Goal: Task Accomplishment & Management: Manage account settings

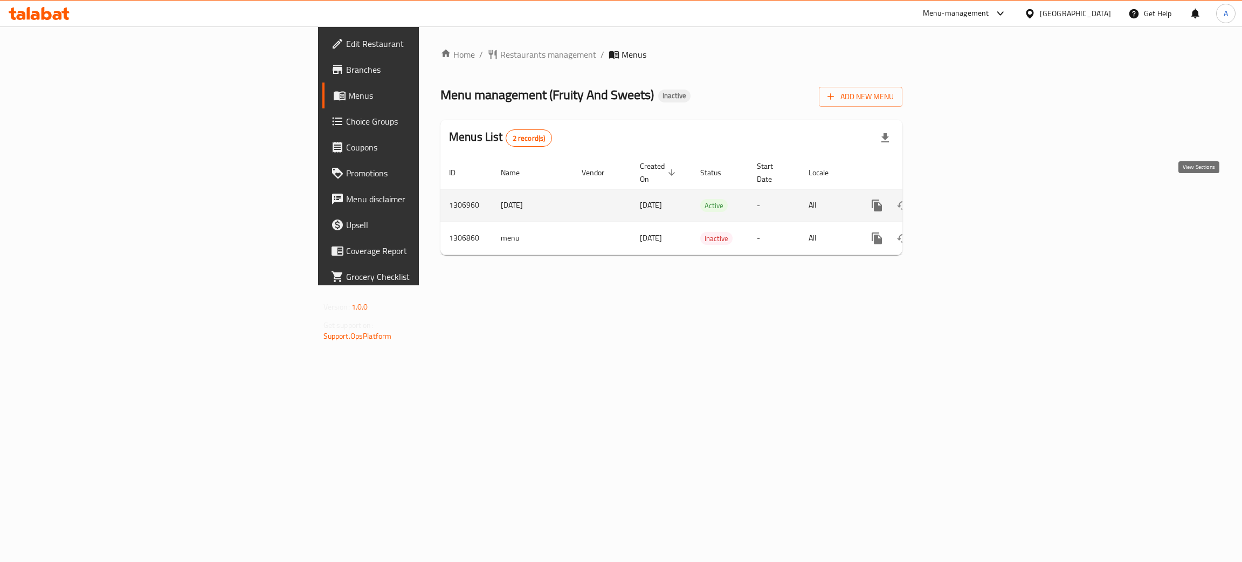
click at [961, 199] on icon "enhanced table" at bounding box center [954, 205] width 13 height 13
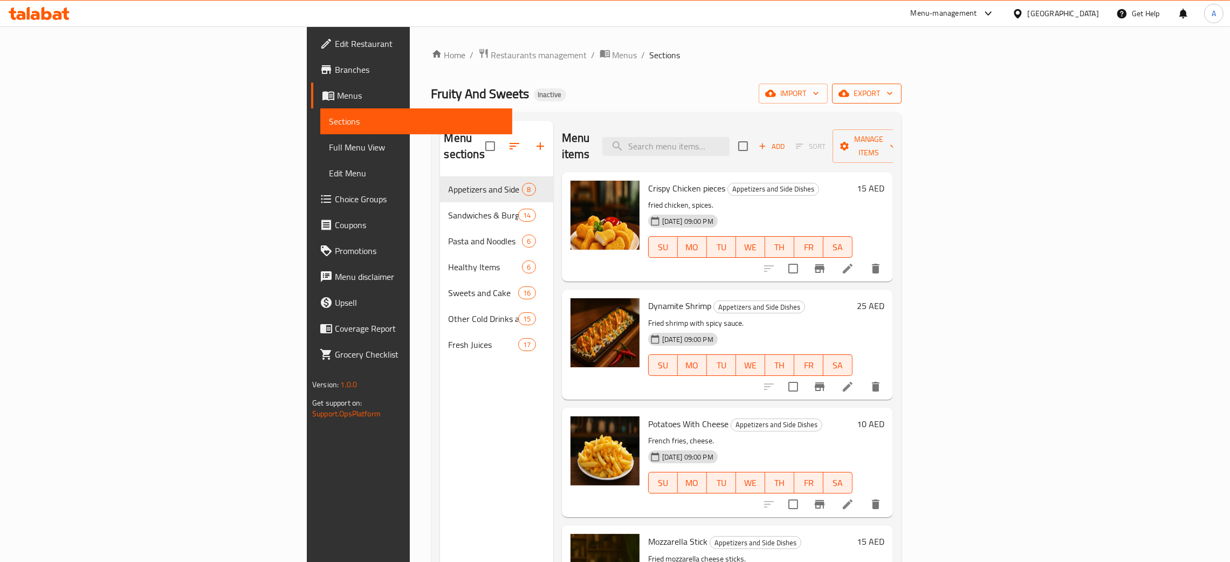
click at [895, 95] on icon "button" at bounding box center [889, 93] width 11 height 11
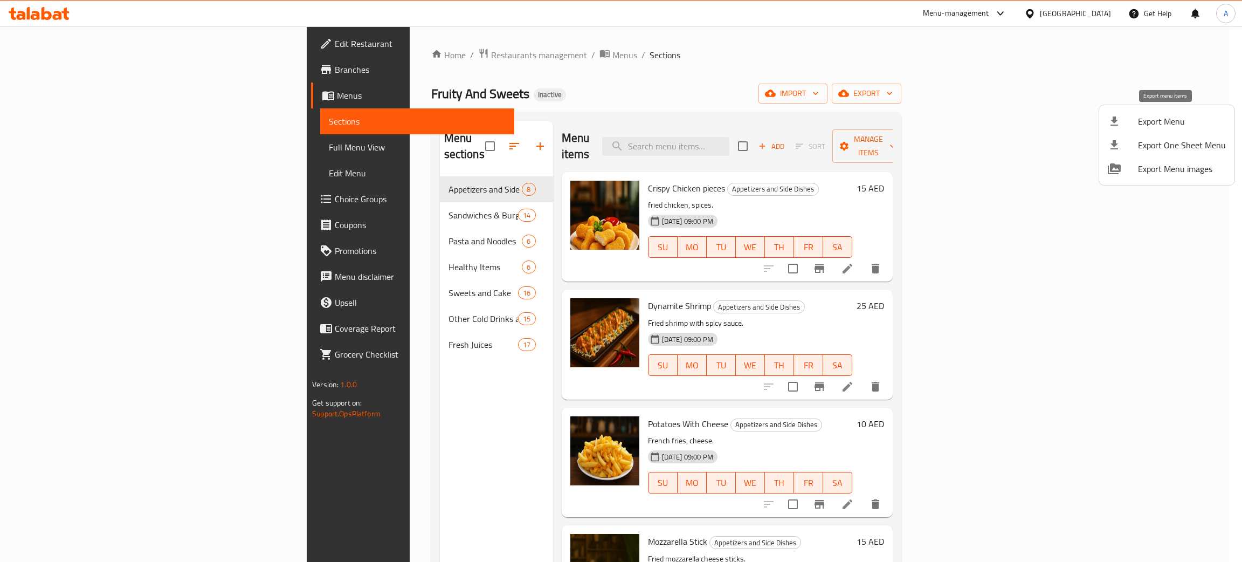
click at [1166, 119] on span "Export Menu" at bounding box center [1182, 121] width 88 height 13
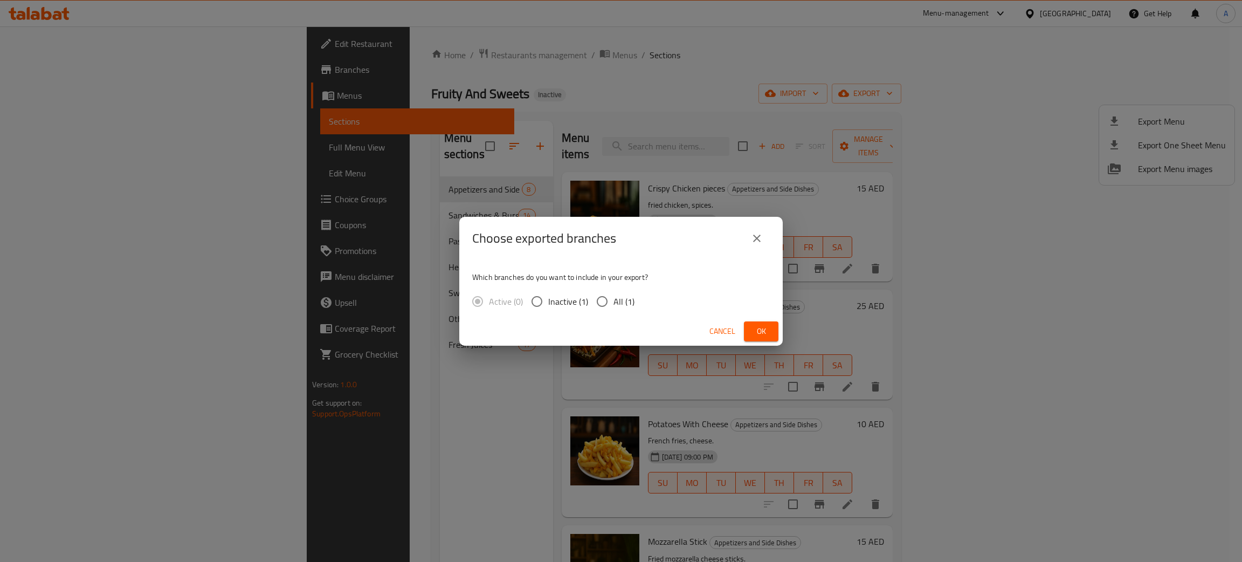
click at [746, 327] on button "Ok" at bounding box center [761, 331] width 35 height 20
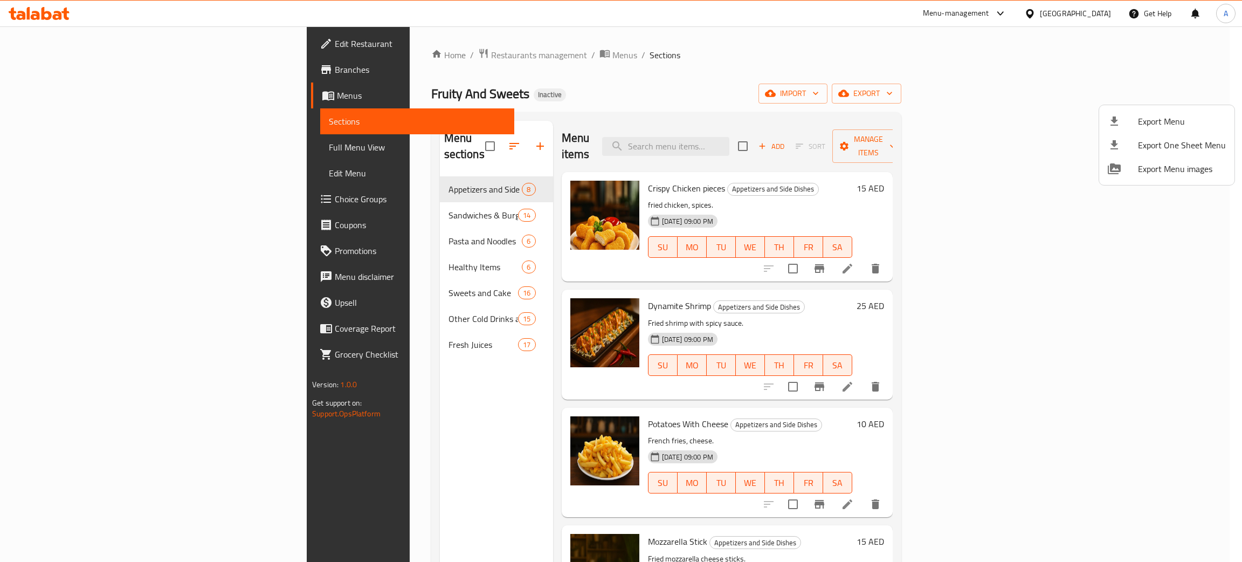
click at [1076, 13] on div at bounding box center [621, 281] width 1242 height 562
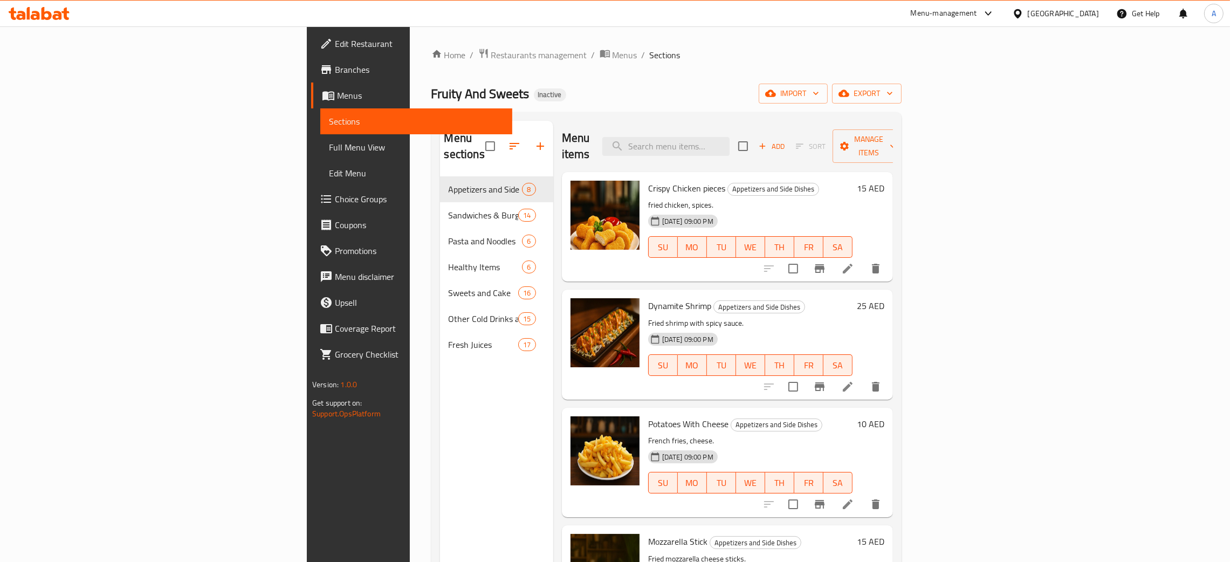
click at [1076, 13] on div "[GEOGRAPHIC_DATA]" at bounding box center [1063, 14] width 71 height 12
click at [977, 106] on div "[GEOGRAPHIC_DATA]" at bounding box center [1017, 111] width 162 height 25
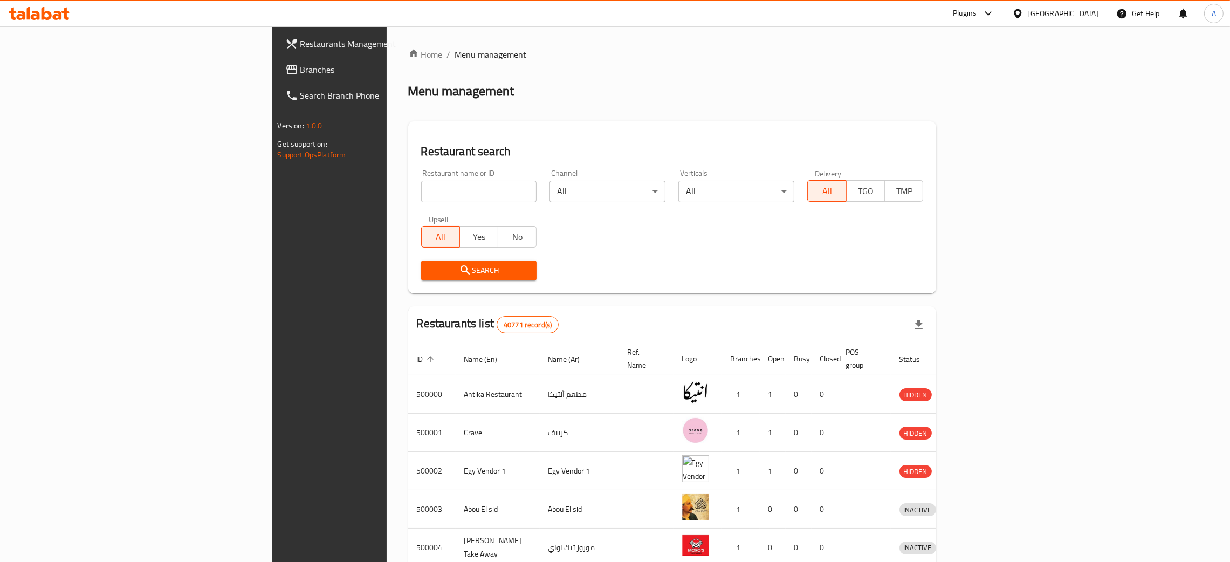
click at [421, 191] on input "search" at bounding box center [479, 192] width 116 height 22
paste input "DODGE coffee & Restaurant"
type input "DODGE coffee & Restaurant"
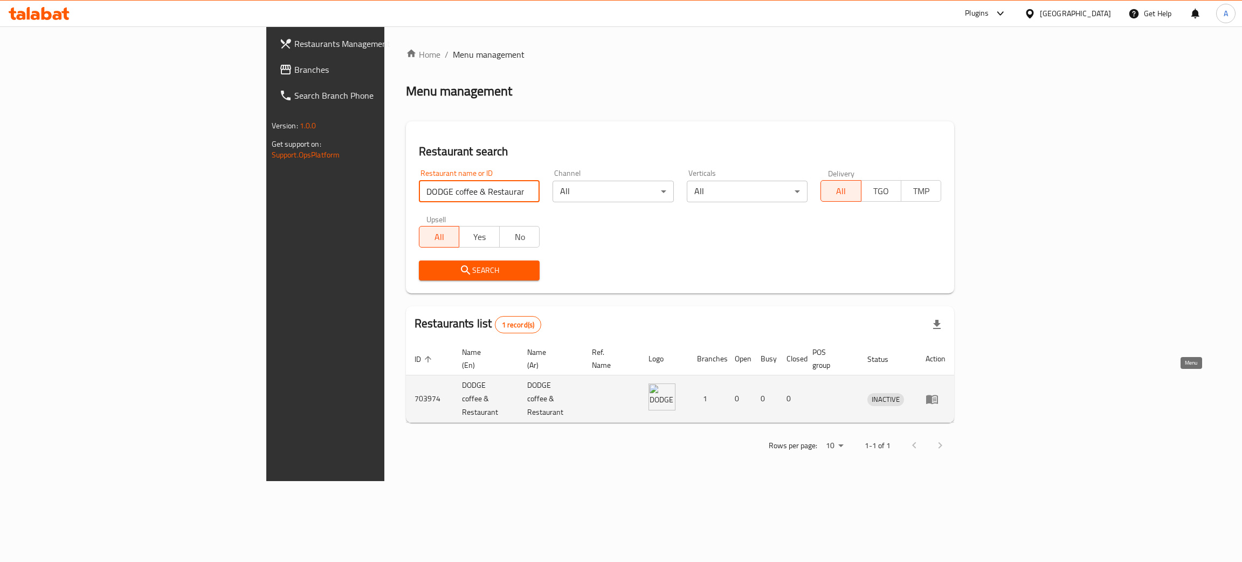
click at [938, 395] on icon "enhanced table" at bounding box center [932, 399] width 12 height 9
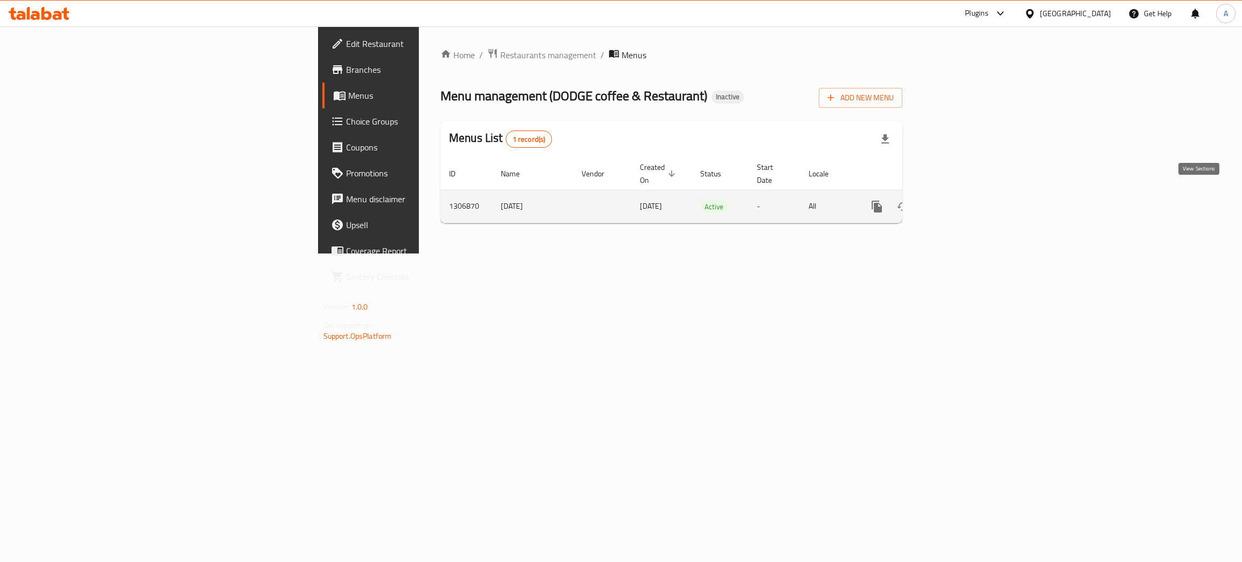
click at [961, 200] on icon "enhanced table" at bounding box center [954, 206] width 13 height 13
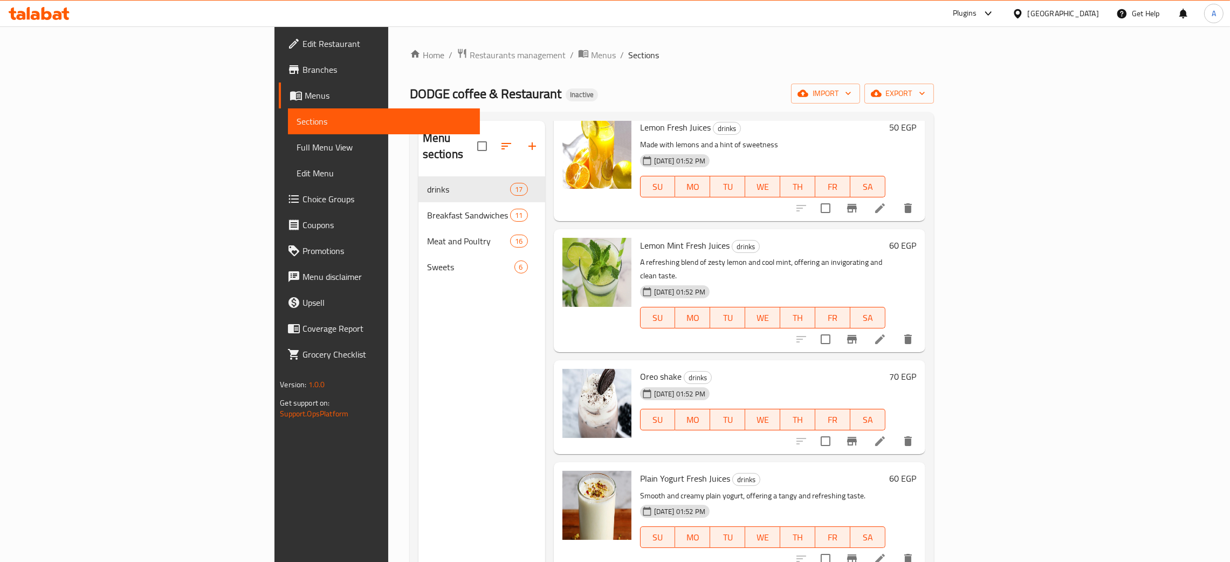
scroll to position [1450, 0]
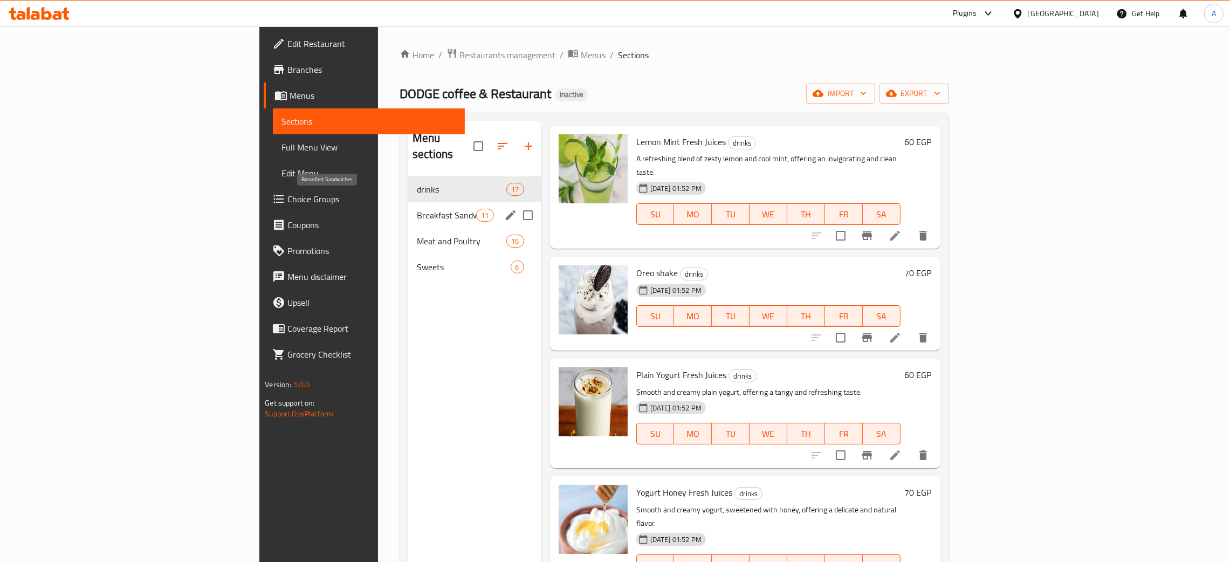
click at [417, 209] on span "Breakfast Sandwiches" at bounding box center [446, 215] width 59 height 13
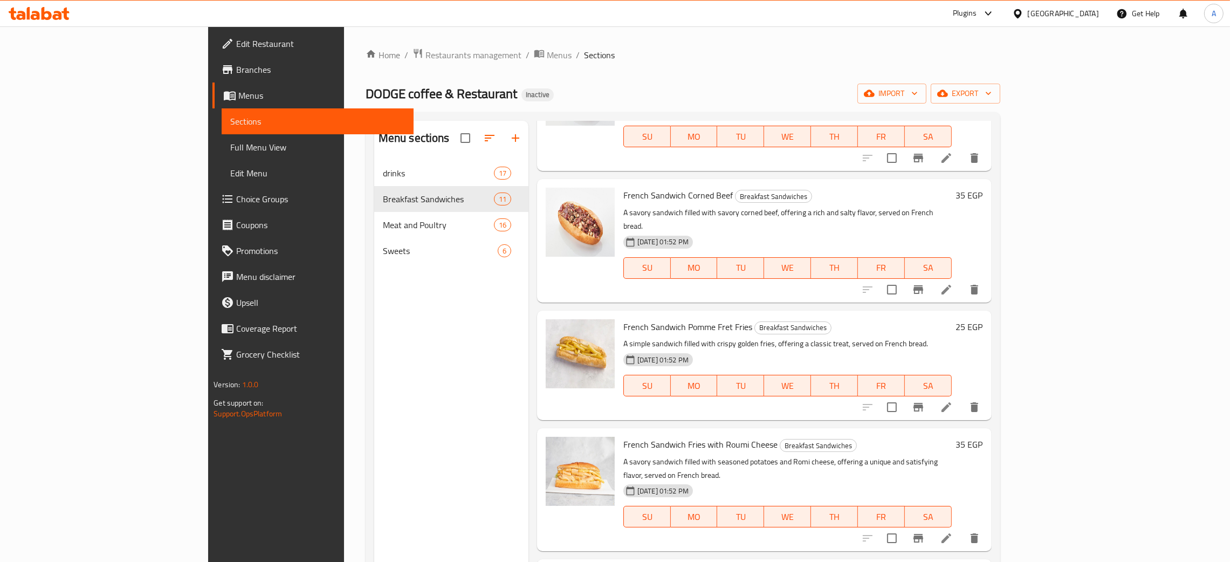
scroll to position [759, 0]
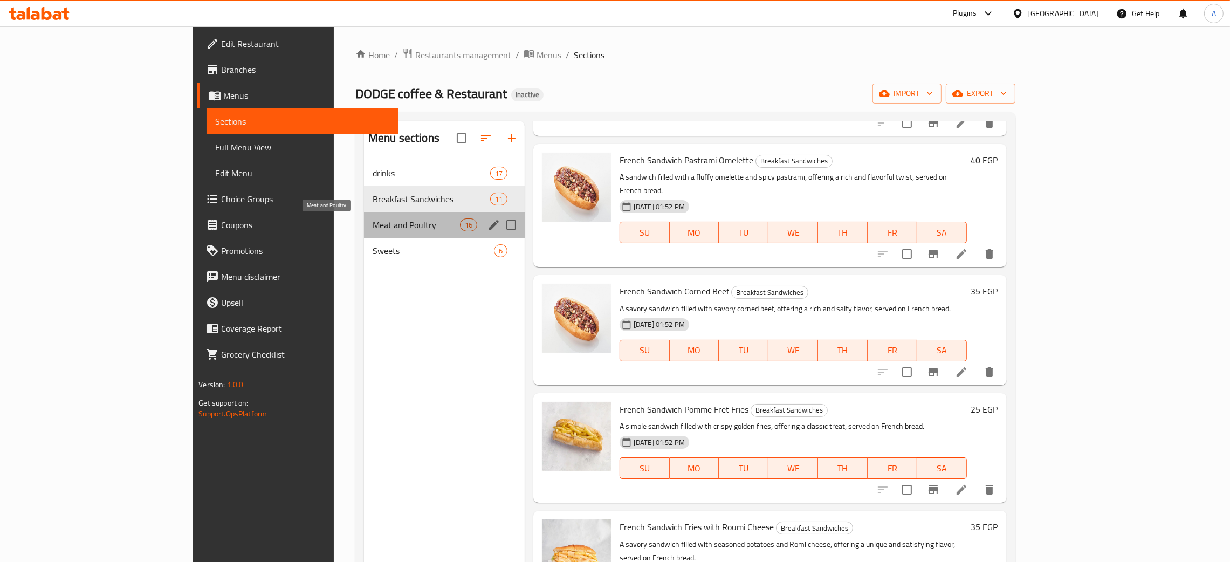
click at [389, 222] on span "Meat and Poultry" at bounding box center [416, 224] width 87 height 13
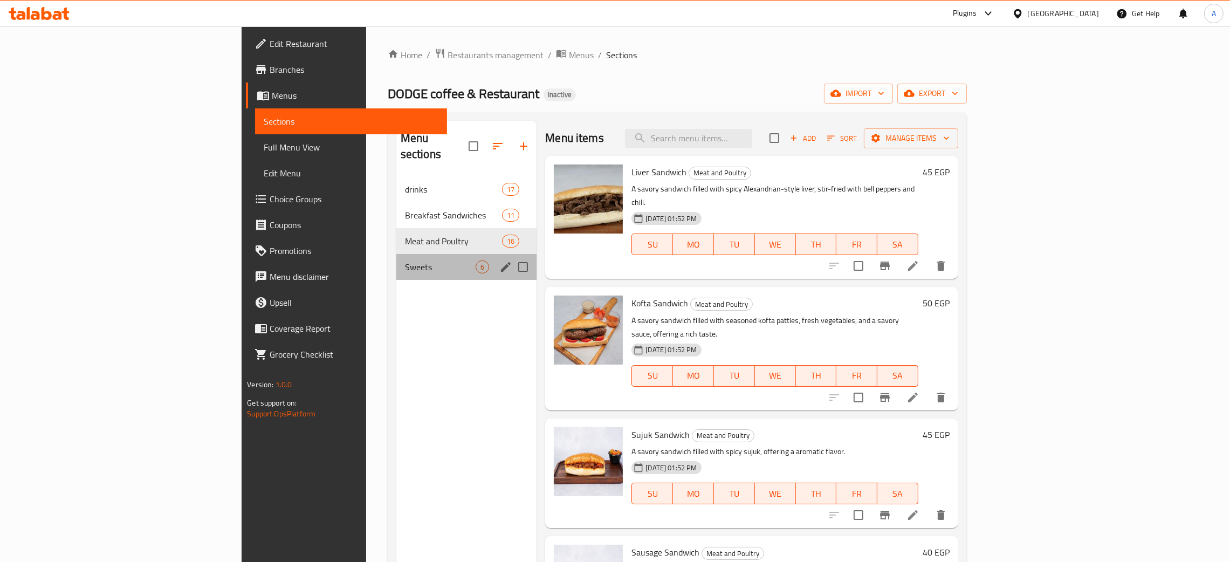
click at [396, 254] on div "Sweets 6" at bounding box center [466, 267] width 141 height 26
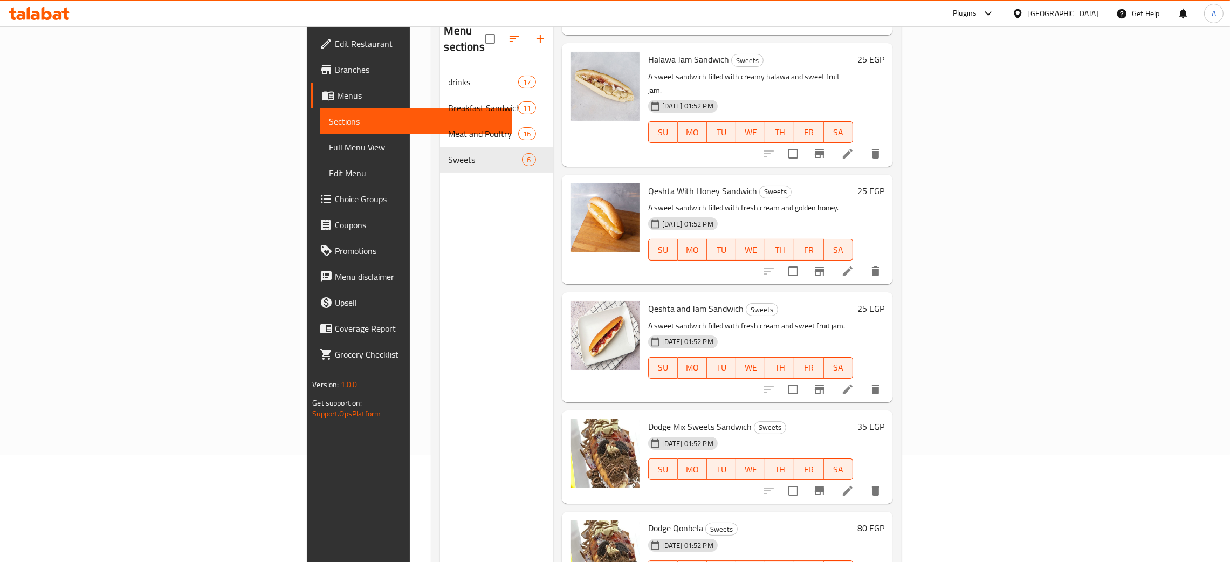
scroll to position [152, 0]
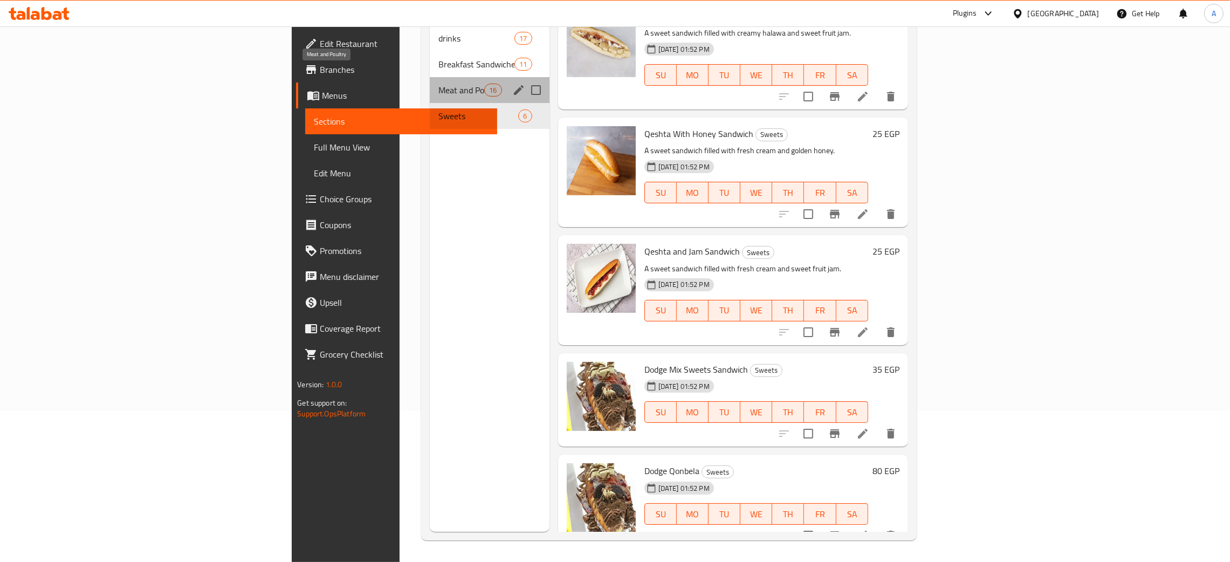
click at [438, 84] on span "Meat and Poultry" at bounding box center [461, 90] width 46 height 13
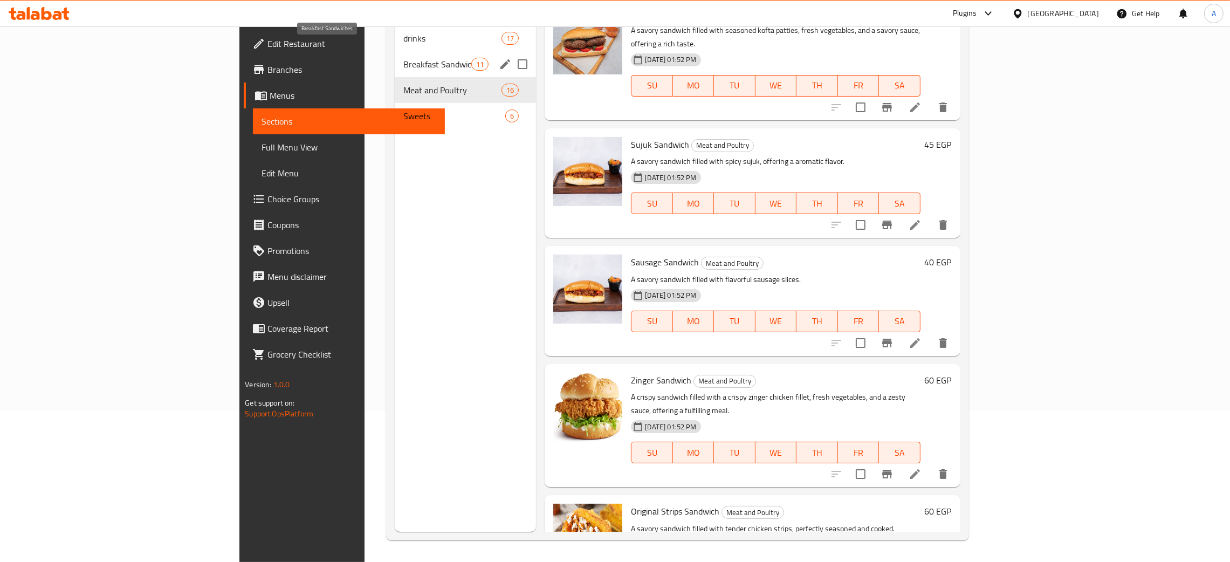
click at [403, 58] on span "Breakfast Sandwiches" at bounding box center [437, 64] width 68 height 13
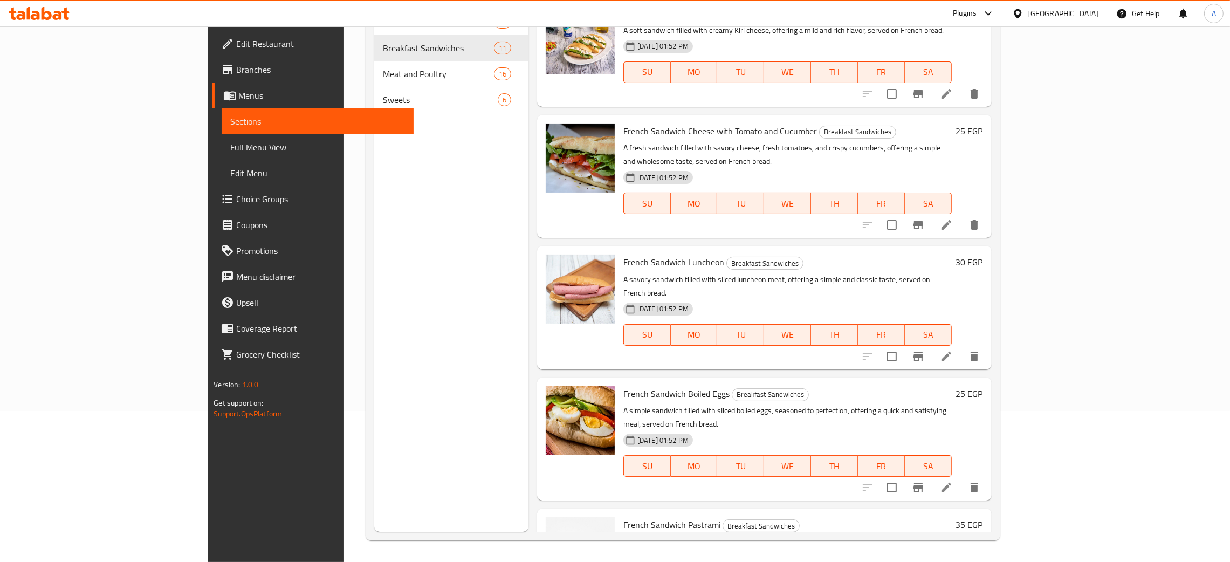
drag, startPoint x: 33, startPoint y: 39, endPoint x: 35, endPoint y: 44, distance: 5.6
click at [236, 39] on span "Edit Restaurant" at bounding box center [320, 43] width 169 height 13
